Goal: Check status: Check status

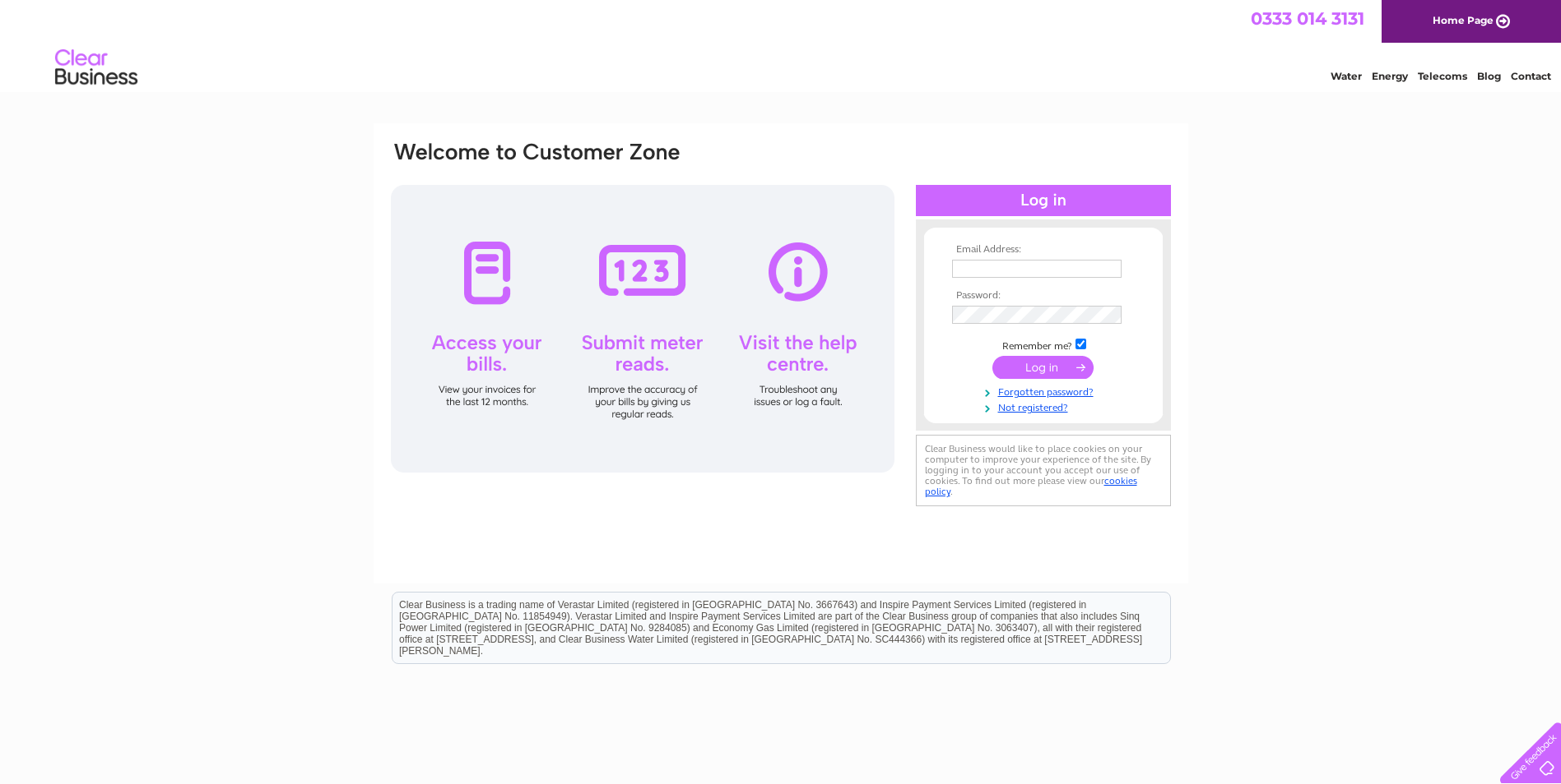
type input "[PERSON_NAME][EMAIL_ADDRESS][PERSON_NAME][DOMAIN_NAME]"
click at [1024, 365] on input "submit" at bounding box center [1042, 367] width 101 height 23
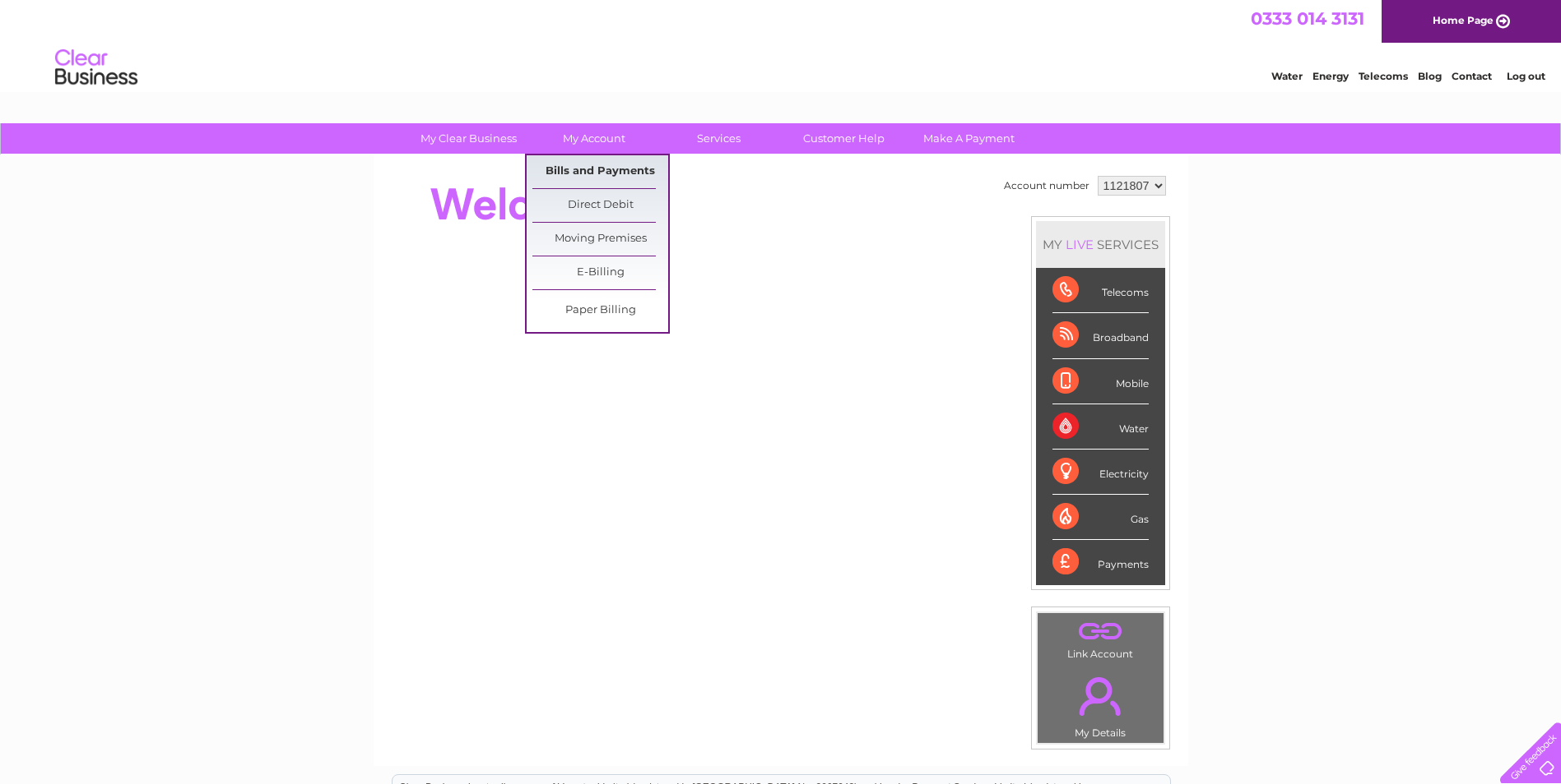
click at [588, 170] on link "Bills and Payments" at bounding box center [600, 172] width 136 height 33
